Goal: Information Seeking & Learning: Learn about a topic

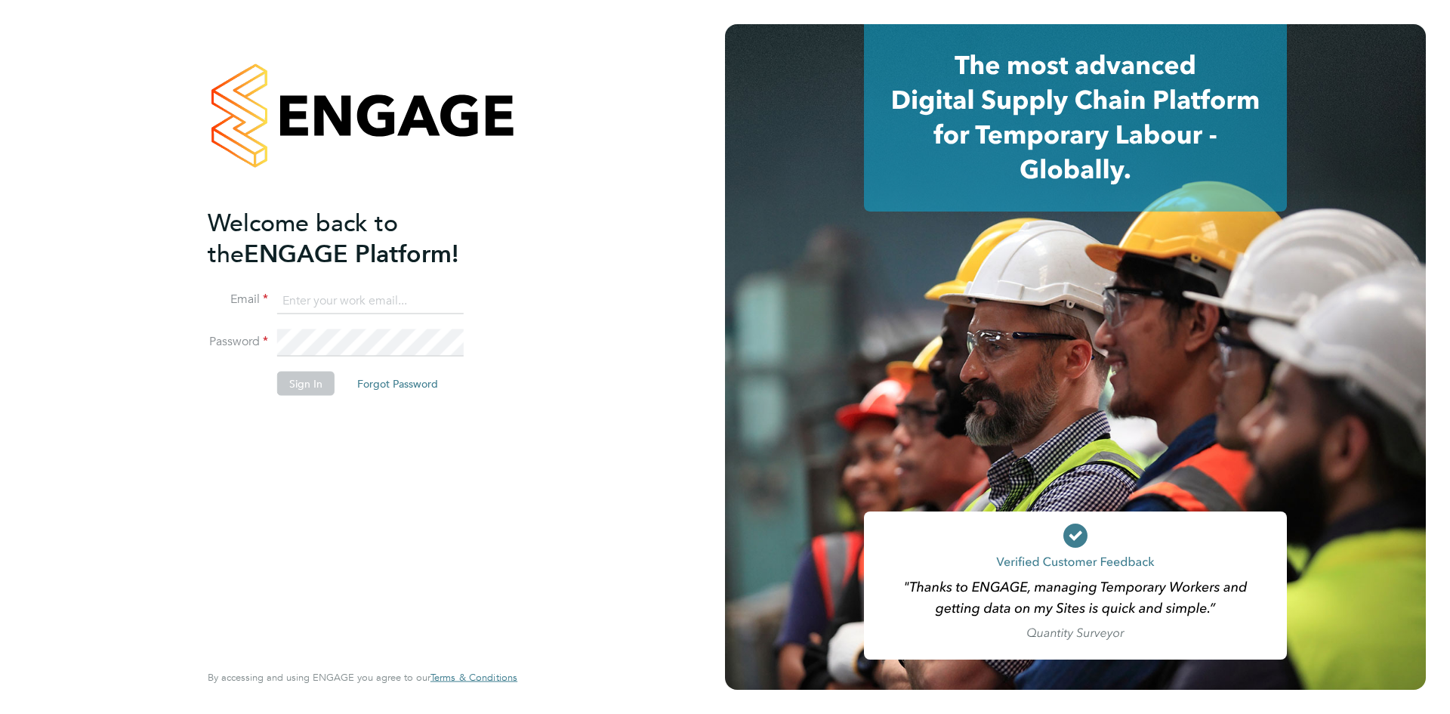
type input "michelle.aldridge@adore-recruitment.co.uk"
click at [297, 382] on button "Sign In" at bounding box center [305, 383] width 57 height 24
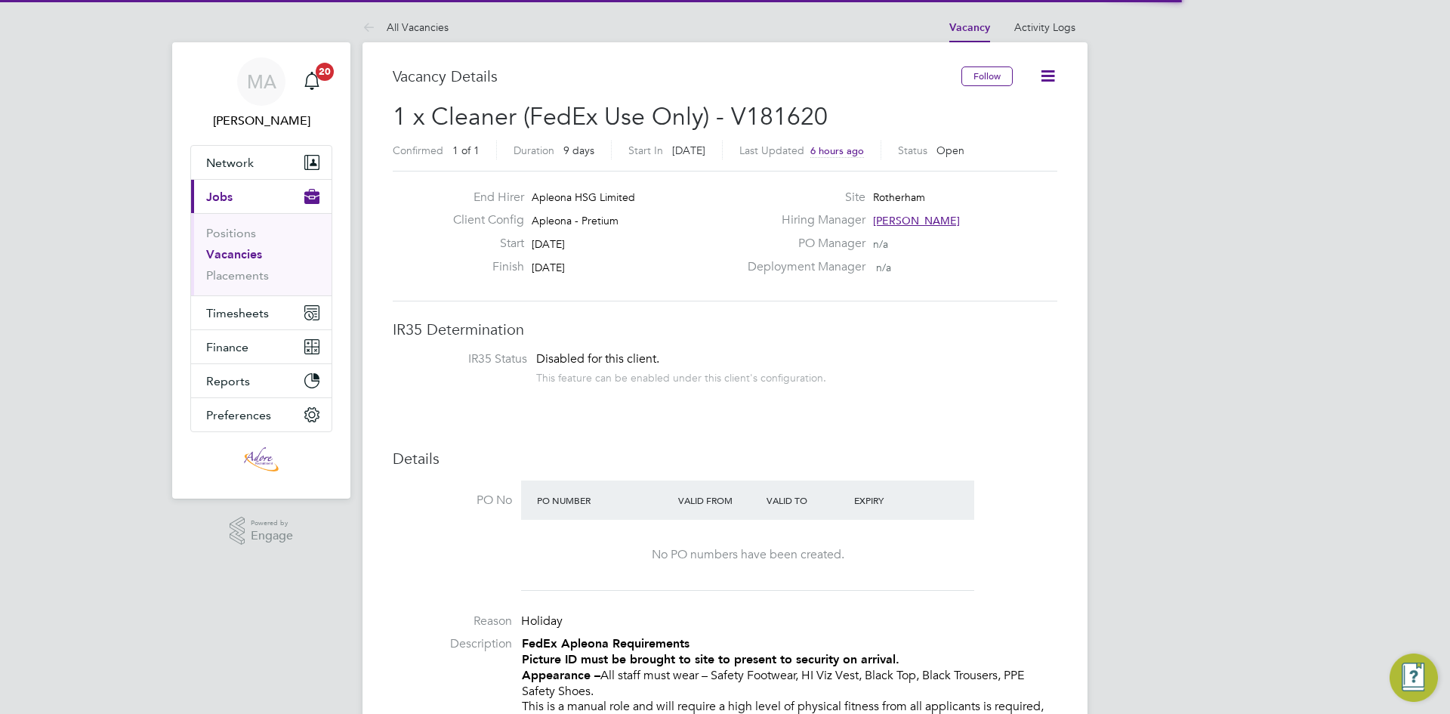
scroll to position [45, 106]
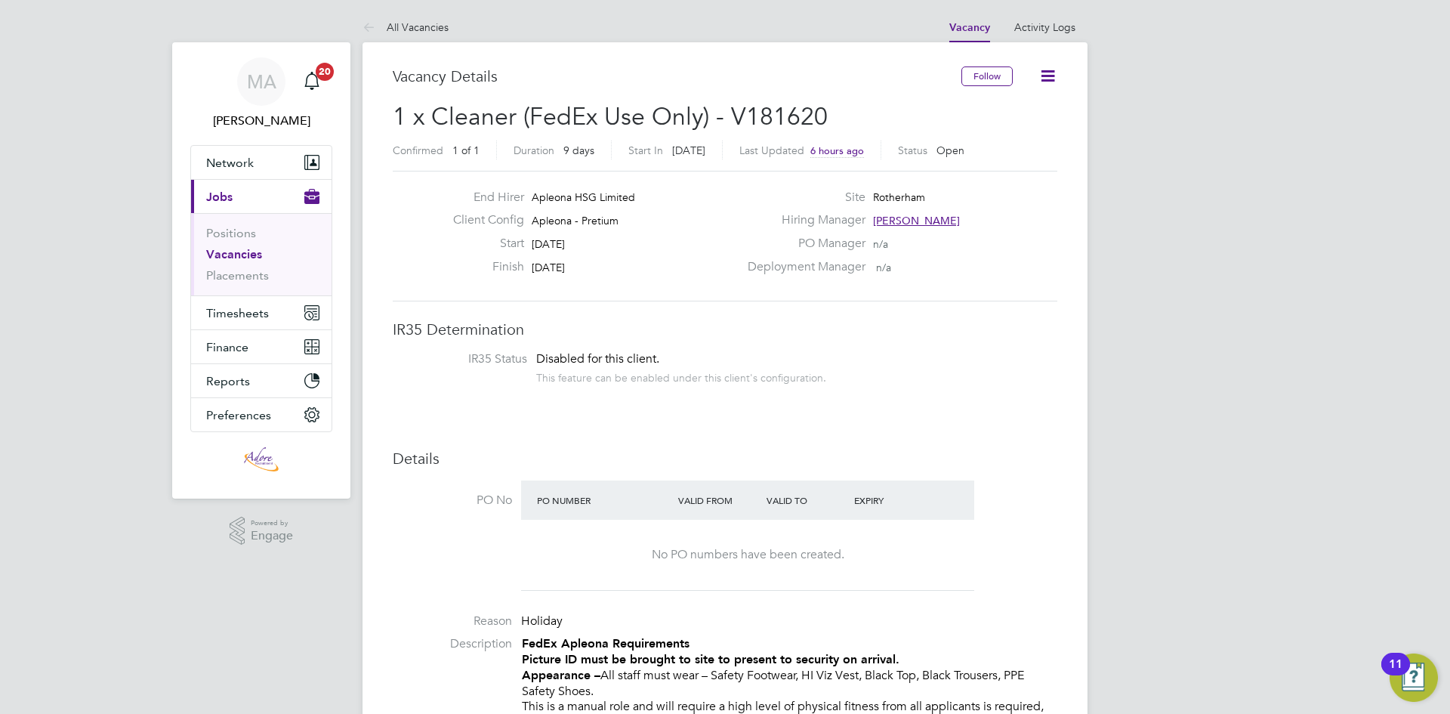
drag, startPoint x: 398, startPoint y: 22, endPoint x: 462, endPoint y: 33, distance: 65.2
click at [398, 22] on link "All Vacancies" at bounding box center [406, 27] width 86 height 14
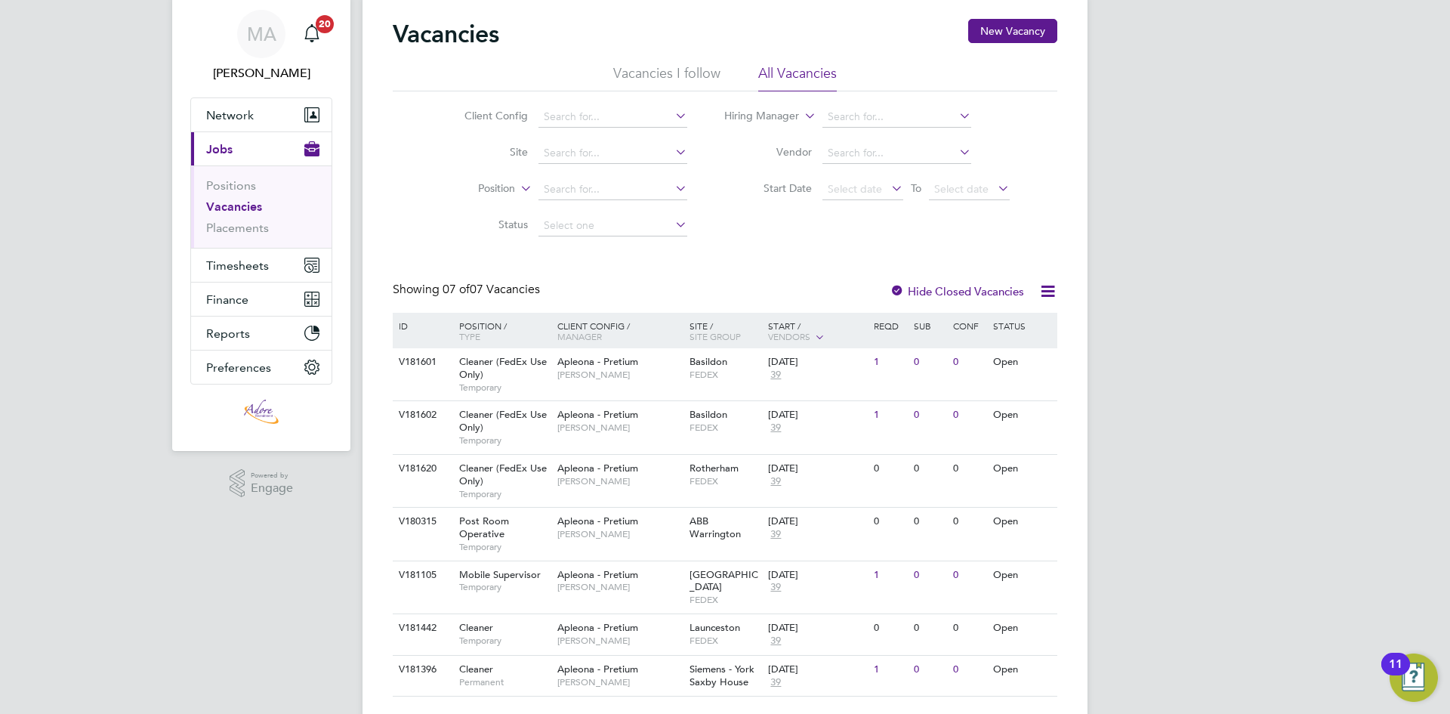
scroll to position [73, 0]
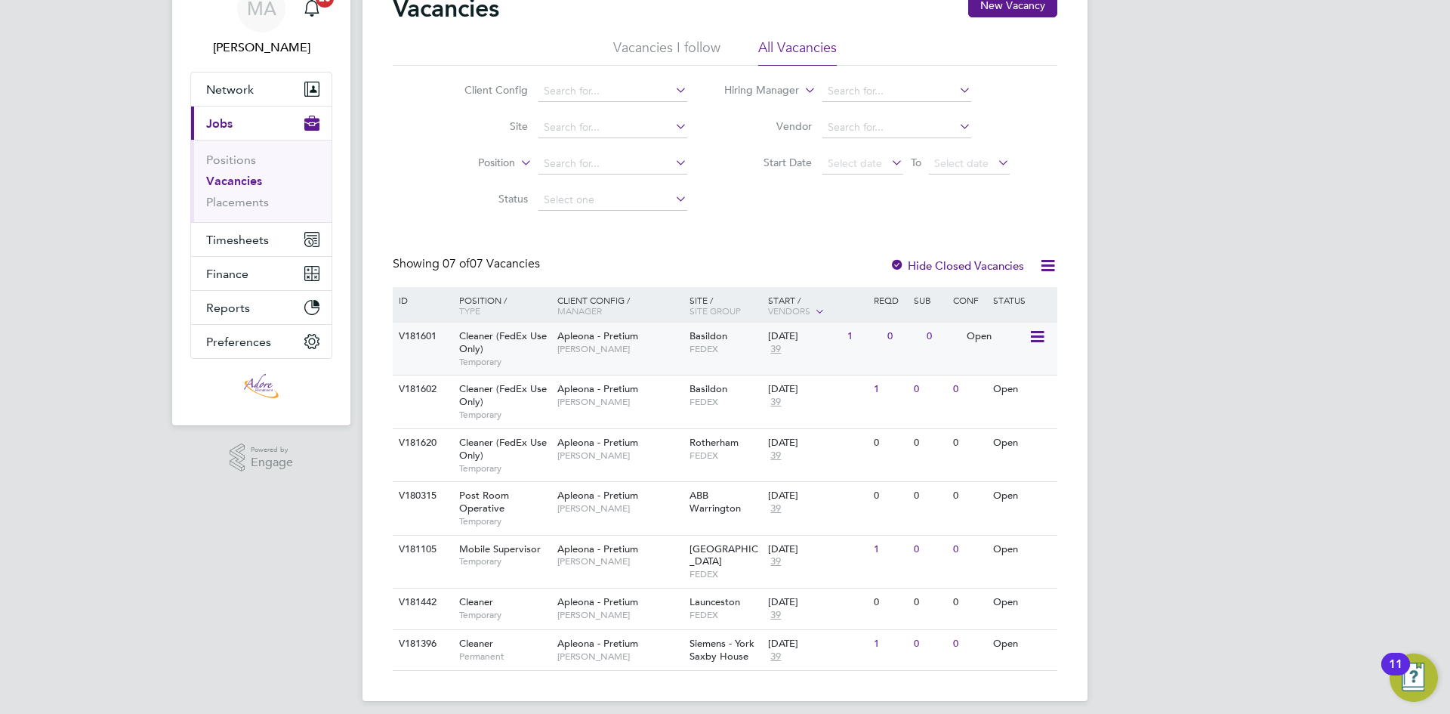
click at [600, 338] on span "Apleona - Pretium" at bounding box center [597, 335] width 81 height 13
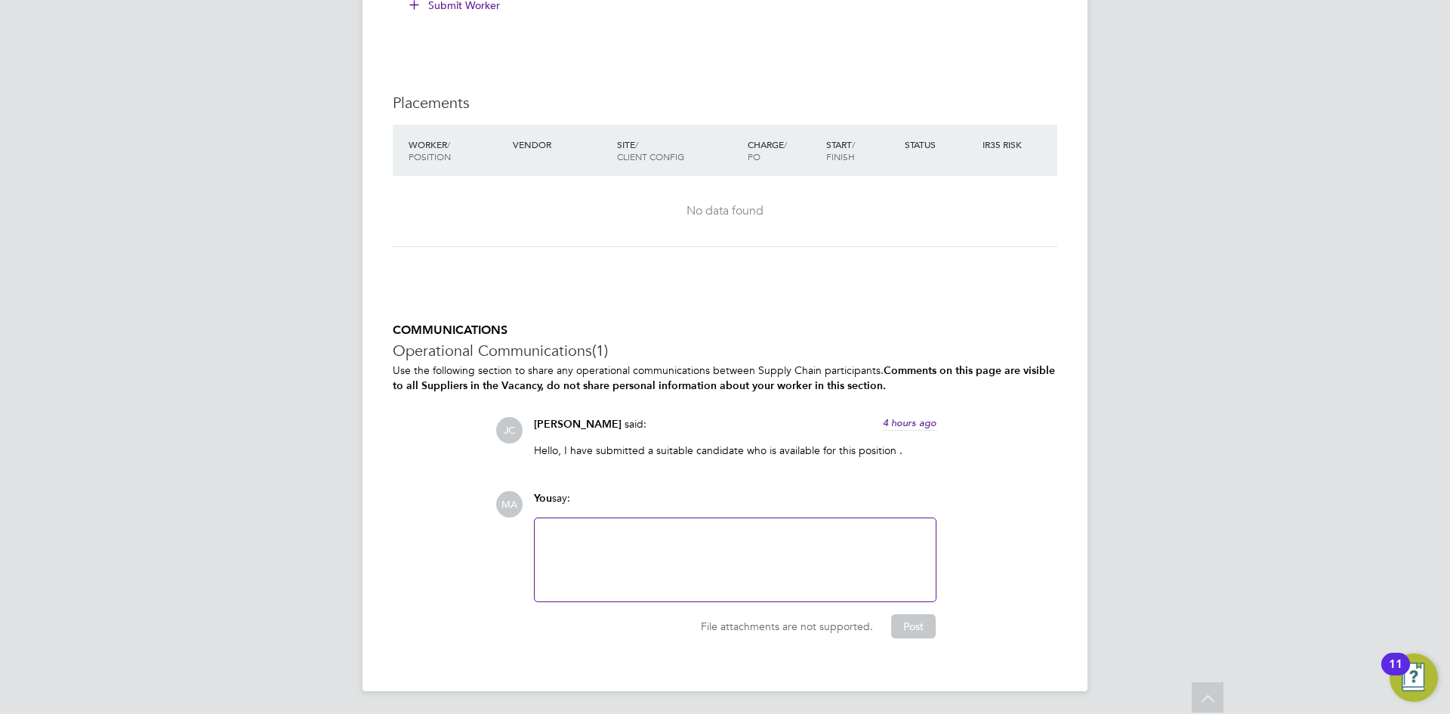
scroll to position [1181, 0]
